Goal: Task Accomplishment & Management: Use online tool/utility

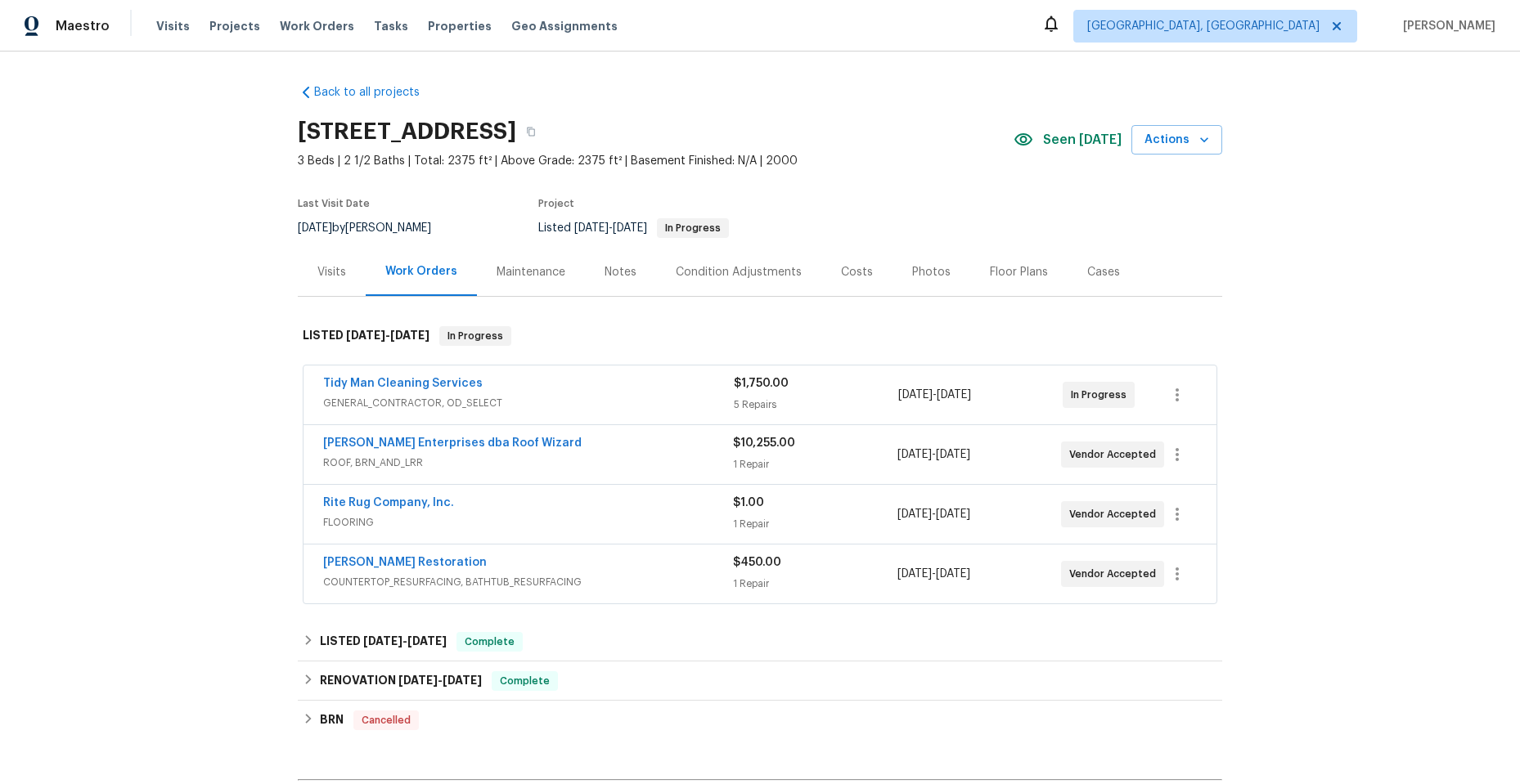
click at [499, 380] on div "Tidy Man Cleaning Services" at bounding box center [528, 385] width 411 height 20
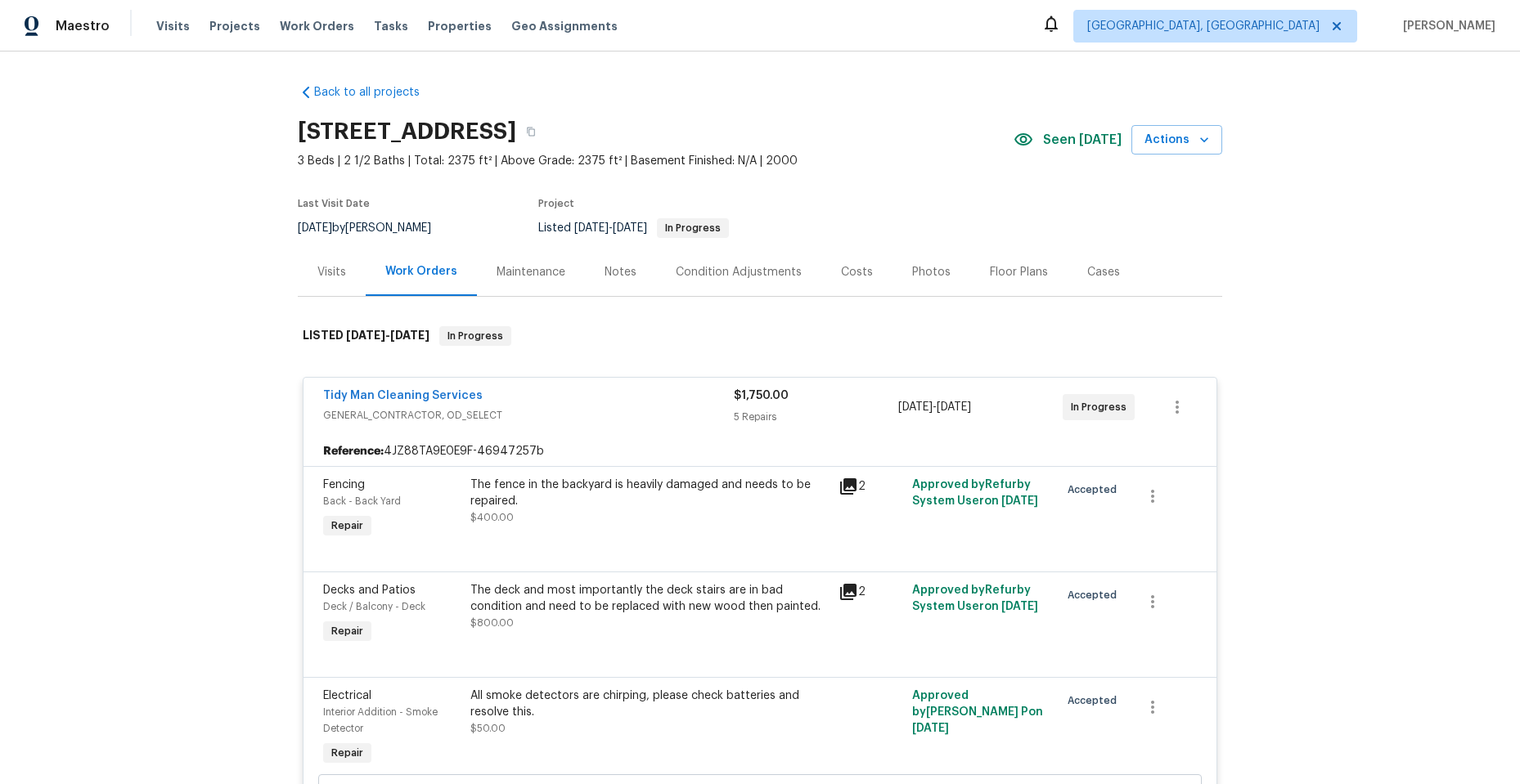
click at [843, 480] on icon at bounding box center [848, 486] width 16 height 16
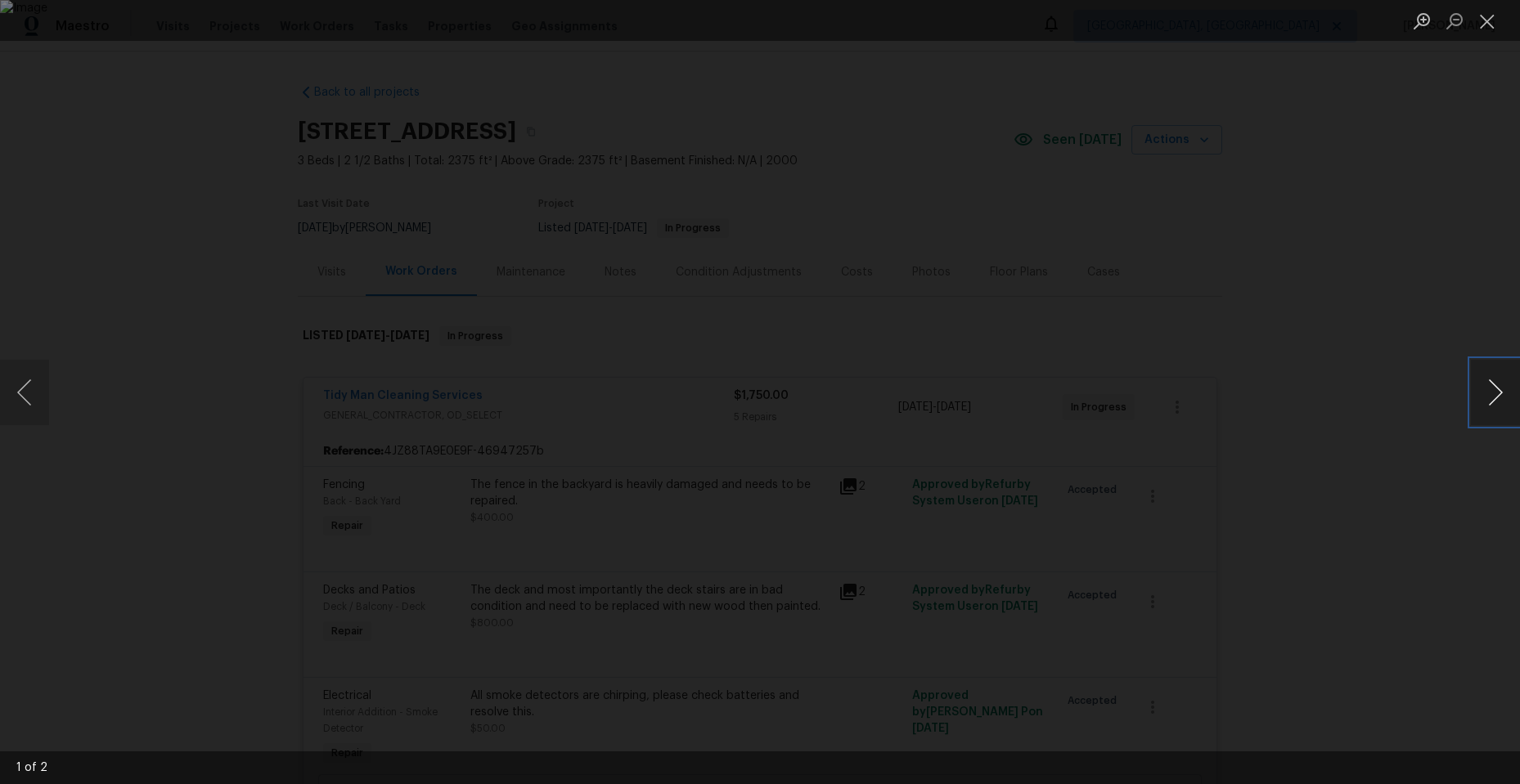
click at [1495, 389] on button "Next image" at bounding box center [1495, 393] width 49 height 66
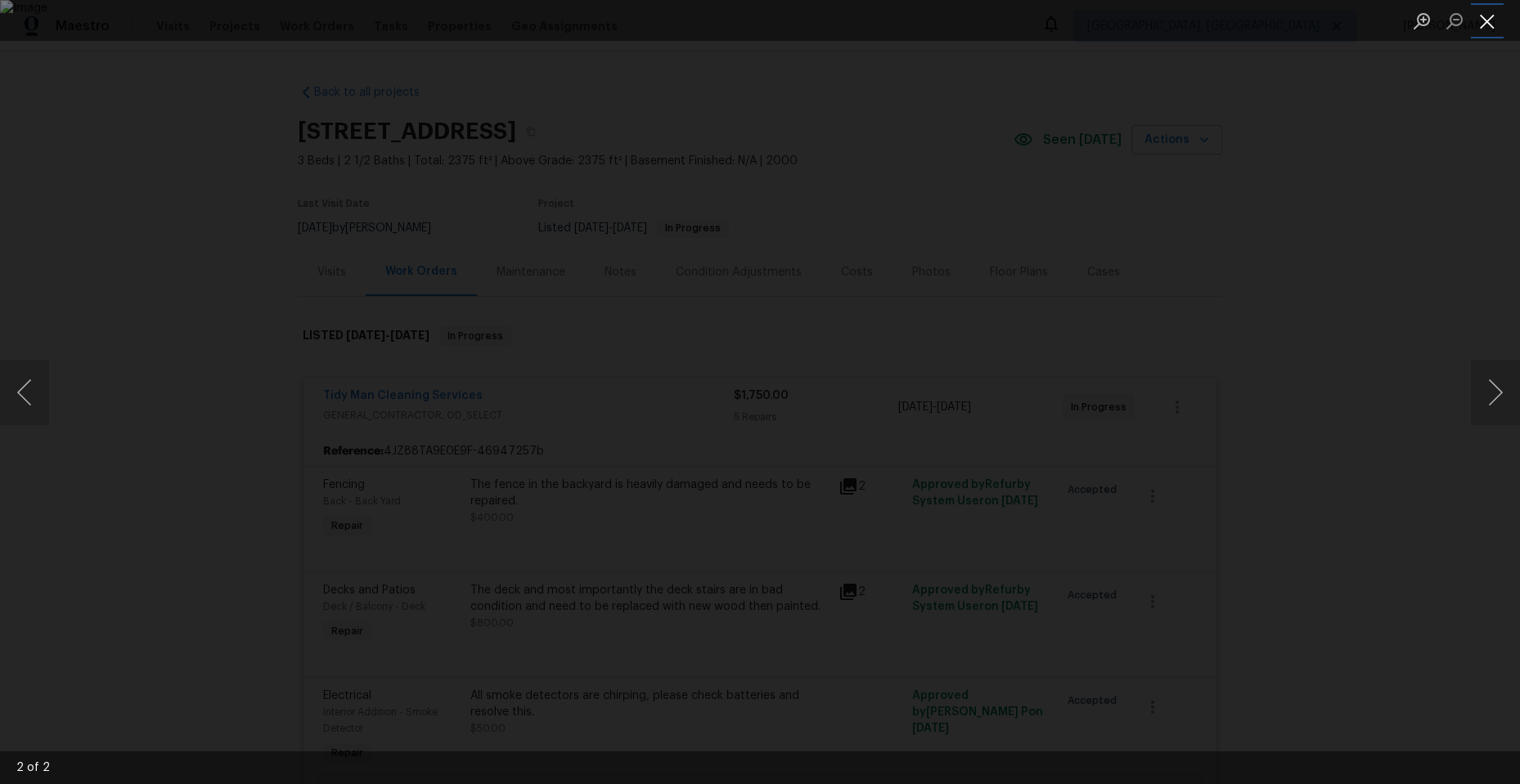
click at [1488, 28] on button "Close lightbox" at bounding box center [1487, 20] width 33 height 28
